Goal: Task Accomplishment & Management: Manage account settings

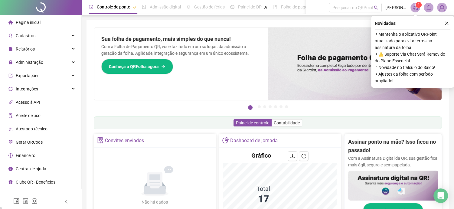
drag, startPoint x: 446, startPoint y: 23, endPoint x: 434, endPoint y: 28, distance: 12.5
click at [446, 23] on icon "close" at bounding box center [447, 23] width 4 height 4
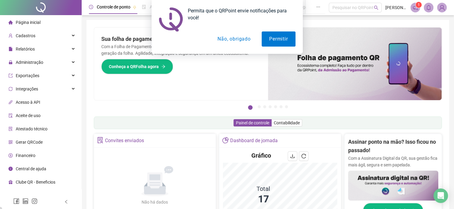
click at [225, 36] on button "Não, obrigado" at bounding box center [234, 38] width 48 height 15
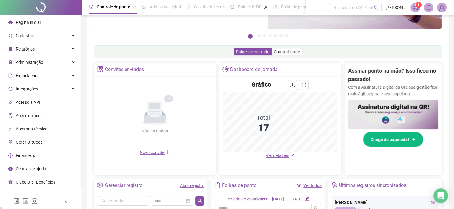
scroll to position [61, 0]
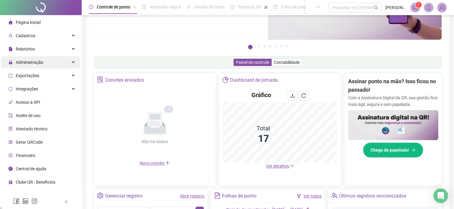
click at [54, 63] on div "Administração" at bounding box center [40, 62] width 79 height 12
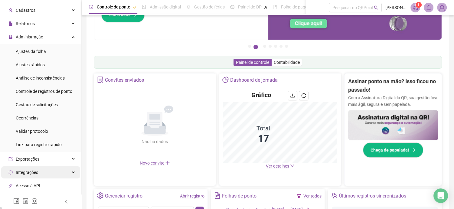
scroll to position [0, 0]
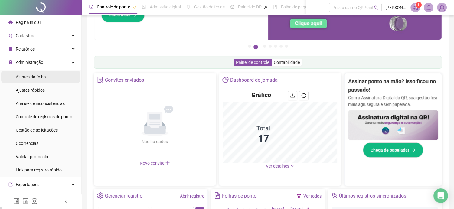
click at [41, 77] on span "Ajustes da folha" at bounding box center [31, 76] width 30 height 5
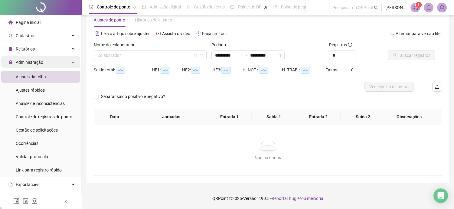
scroll to position [14, 0]
type input "**********"
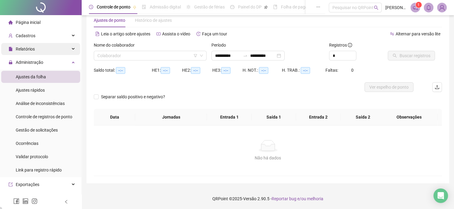
click at [67, 51] on div "Relatórios" at bounding box center [40, 49] width 79 height 12
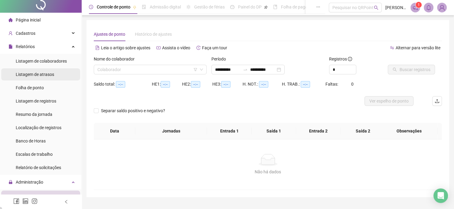
scroll to position [0, 0]
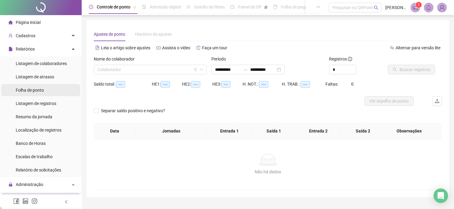
click at [49, 92] on li "Folha de ponto" at bounding box center [40, 90] width 79 height 12
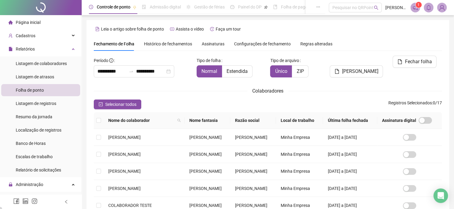
scroll to position [19, 0]
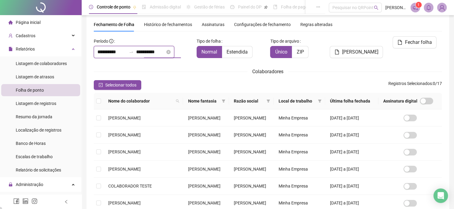
click at [165, 53] on input "**********" at bounding box center [150, 51] width 29 height 7
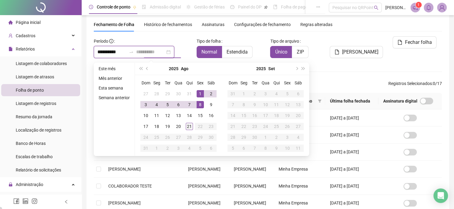
type input "**********"
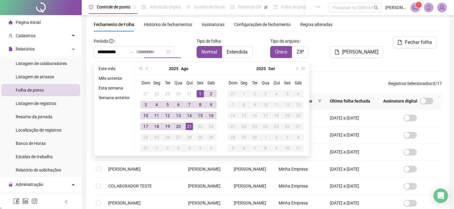
click at [187, 129] on div "21" at bounding box center [189, 126] width 7 height 7
type input "**********"
click at [200, 93] on div "1" at bounding box center [200, 93] width 7 height 7
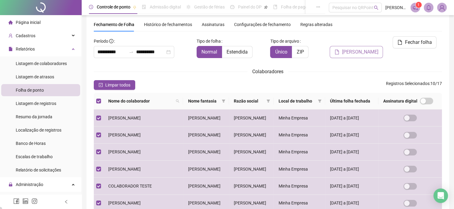
click at [361, 48] on span "[PERSON_NAME]" at bounding box center [360, 51] width 36 height 7
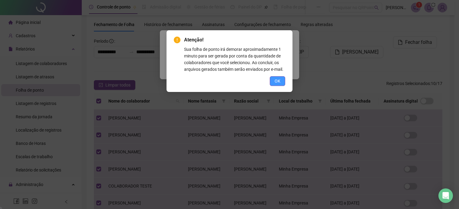
click at [274, 82] on button "OK" at bounding box center [277, 81] width 15 height 10
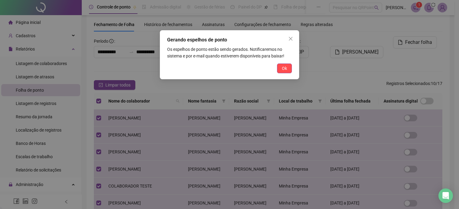
click at [286, 70] on span "Ok" at bounding box center [284, 68] width 5 height 7
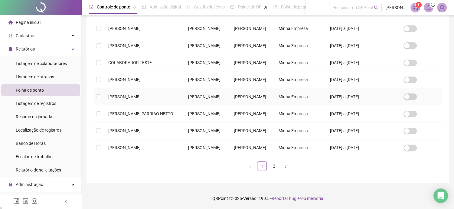
scroll to position [211, 0]
click at [288, 167] on icon "right" at bounding box center [286, 167] width 4 height 4
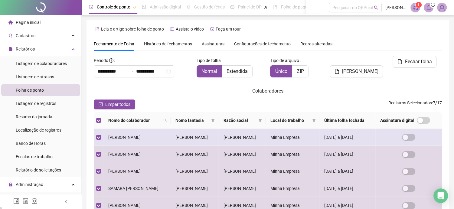
scroll to position [19, 0]
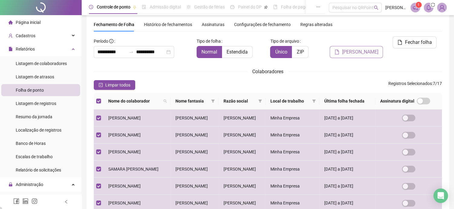
click at [363, 46] on button "[PERSON_NAME]" at bounding box center [356, 52] width 53 height 12
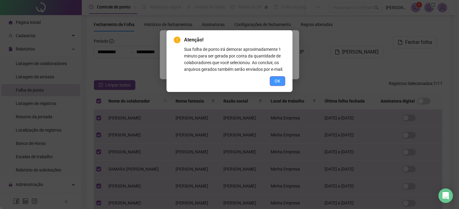
click at [278, 79] on span "OK" at bounding box center [277, 81] width 6 height 7
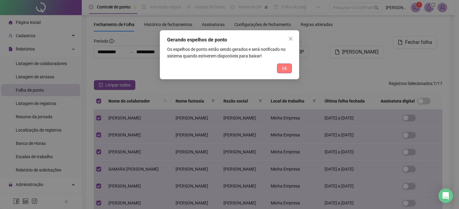
click at [284, 72] on button "Ok" at bounding box center [284, 69] width 15 height 10
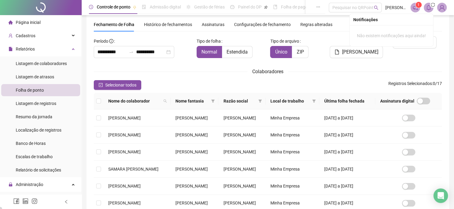
click at [429, 8] on icon "bell" at bounding box center [428, 7] width 5 height 5
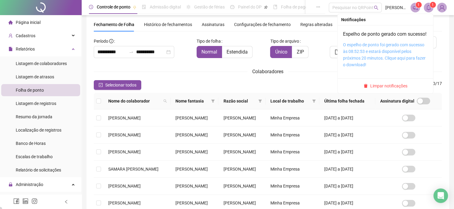
click at [379, 61] on link "O espelho de ponto foi gerado com sucesso às 08:52:53 e estará disponível pelos…" at bounding box center [384, 54] width 83 height 25
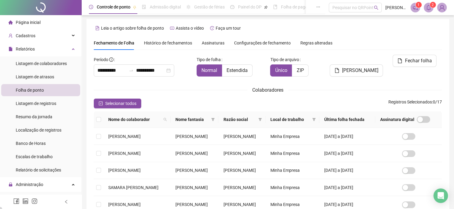
scroll to position [0, 0]
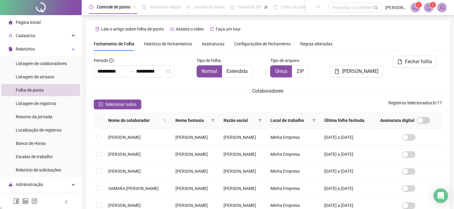
click at [429, 8] on icon "bell" at bounding box center [428, 7] width 5 height 5
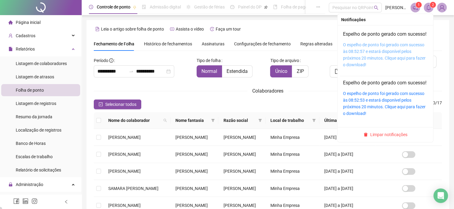
click at [369, 61] on link "O espelho de ponto foi gerado com sucesso às 08:52:57 e estará disponível pelos…" at bounding box center [384, 54] width 83 height 25
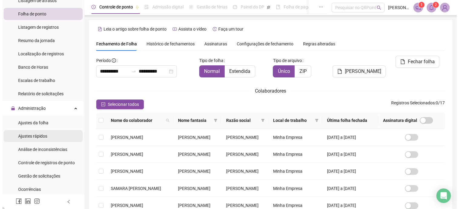
scroll to position [90, 0]
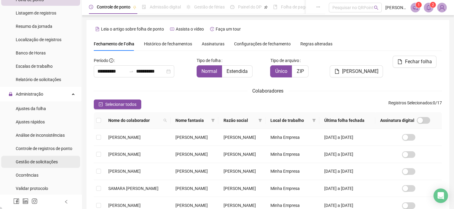
click at [51, 161] on span "Gestão de solicitações" at bounding box center [37, 161] width 42 height 5
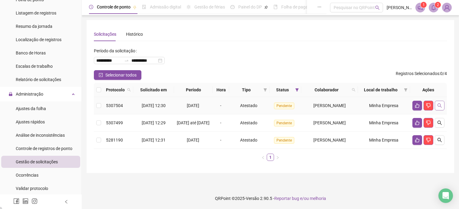
click at [438, 106] on icon "search" at bounding box center [439, 105] width 5 height 5
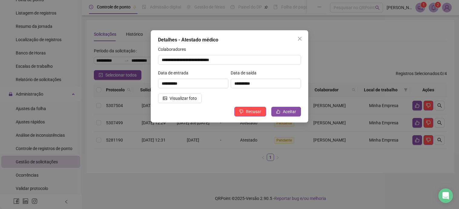
click at [164, 91] on div "**********" at bounding box center [193, 82] width 73 height 24
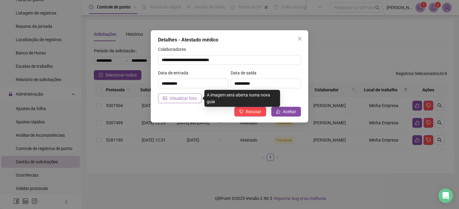
click at [169, 95] on span "Visualizar foto" at bounding box center [182, 98] width 27 height 7
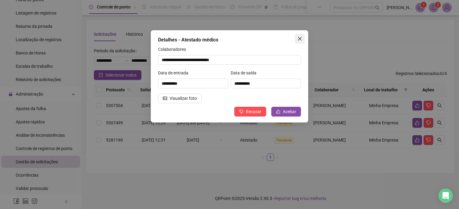
click at [298, 38] on icon "close" at bounding box center [299, 38] width 5 height 5
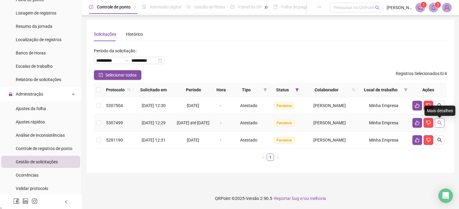
click at [437, 125] on icon "search" at bounding box center [439, 123] width 4 height 4
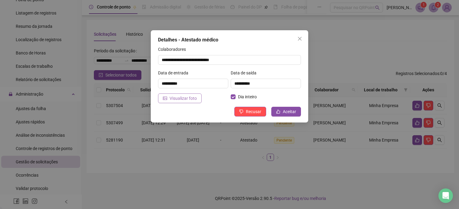
click at [185, 97] on span "Visualizar foto" at bounding box center [182, 98] width 27 height 7
click at [296, 38] on span "Close" at bounding box center [300, 38] width 10 height 5
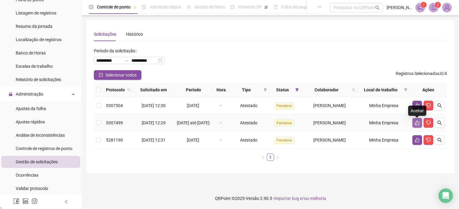
click at [413, 126] on button "button" at bounding box center [417, 123] width 10 height 10
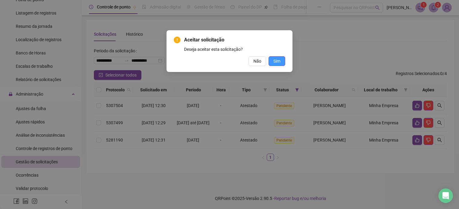
click at [272, 60] on button "Sim" at bounding box center [276, 61] width 17 height 10
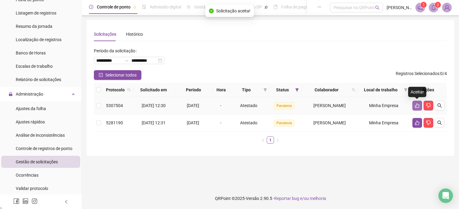
click at [412, 103] on button "button" at bounding box center [417, 106] width 10 height 10
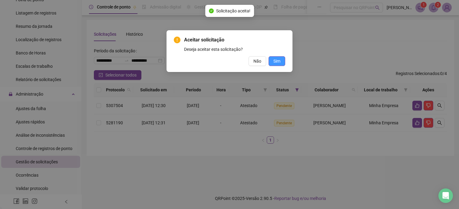
click at [272, 58] on button "Sim" at bounding box center [276, 61] width 17 height 10
